Goal: Transaction & Acquisition: Download file/media

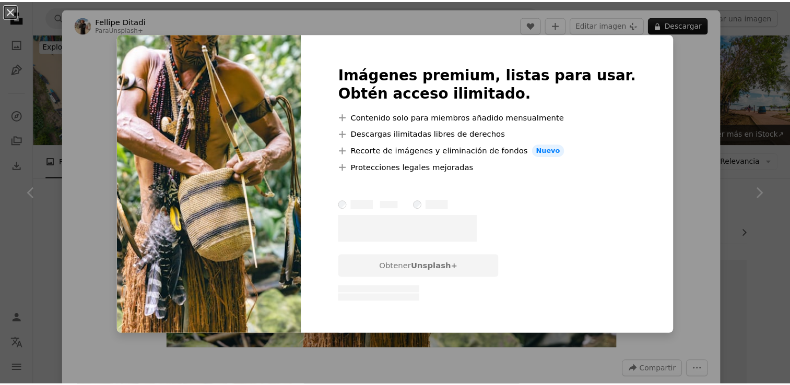
scroll to position [470, 0]
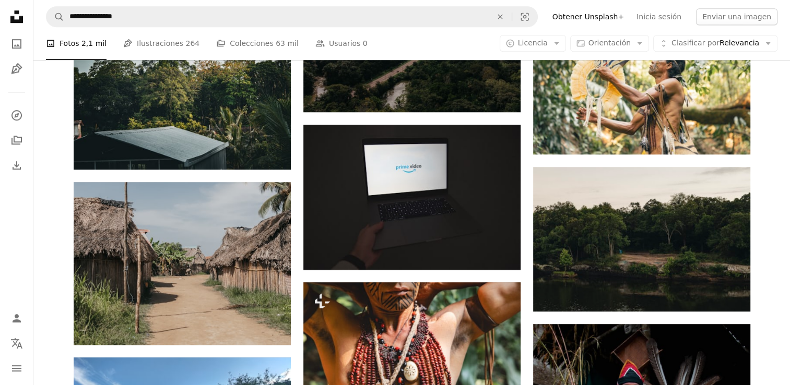
scroll to position [627, 0]
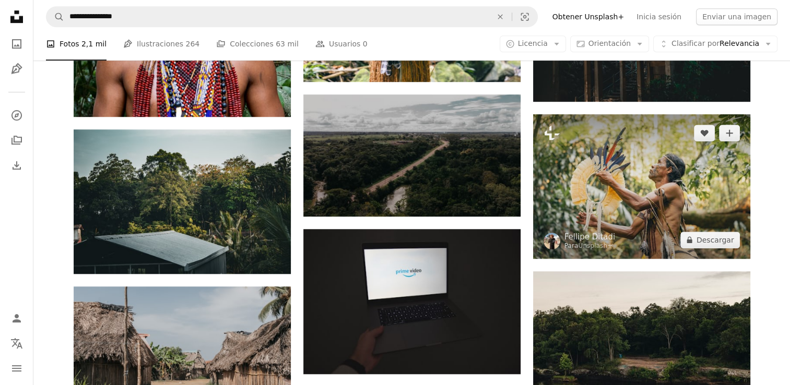
click at [592, 172] on img at bounding box center [641, 186] width 217 height 145
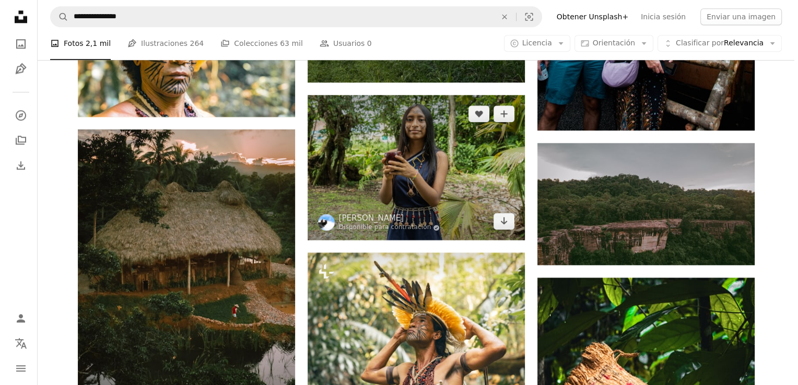
scroll to position [1253, 0]
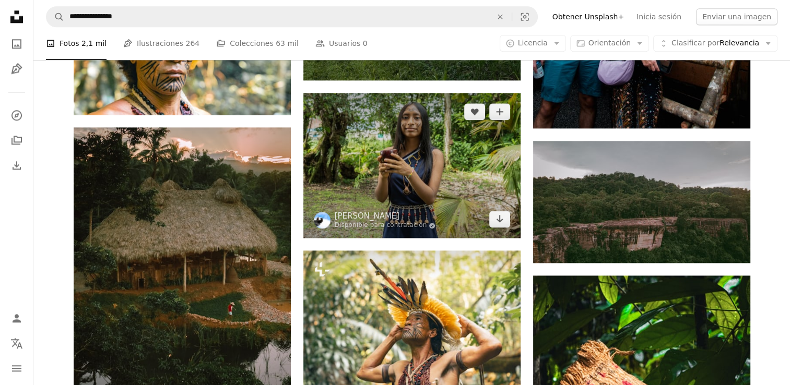
click at [383, 166] on img at bounding box center [411, 166] width 217 height 146
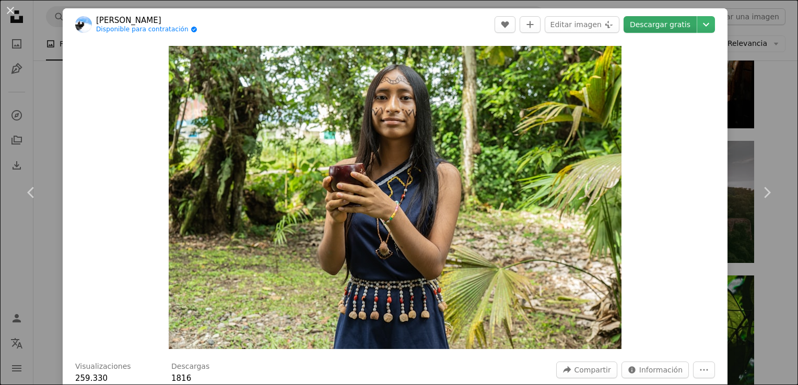
click at [650, 21] on link "Descargar gratis" at bounding box center [659, 24] width 73 height 17
